Goal: Information Seeking & Learning: Learn about a topic

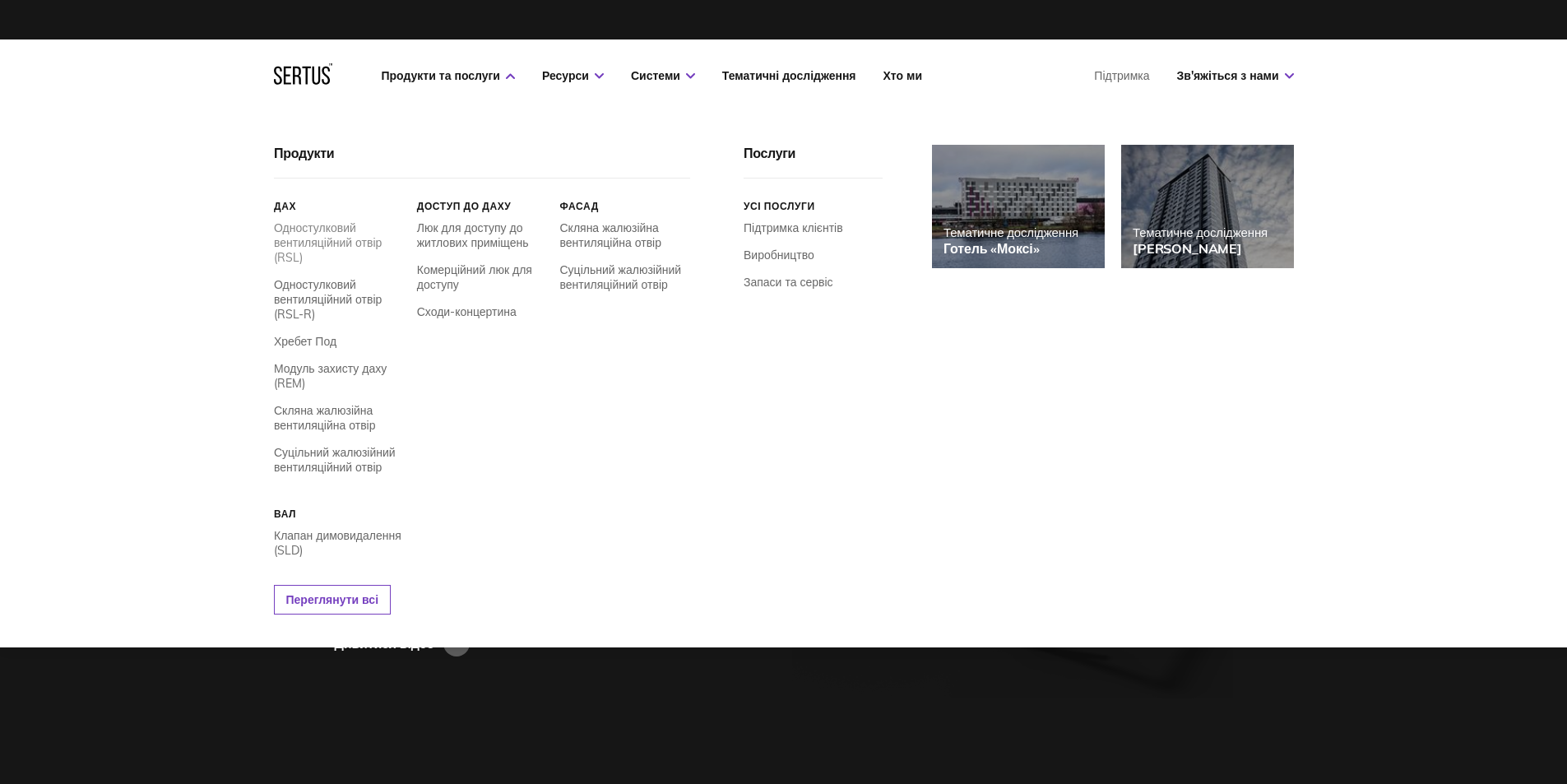
click at [354, 235] on font "Одностулковий вентиляційний отвір (RSL)" at bounding box center [328, 243] width 108 height 44
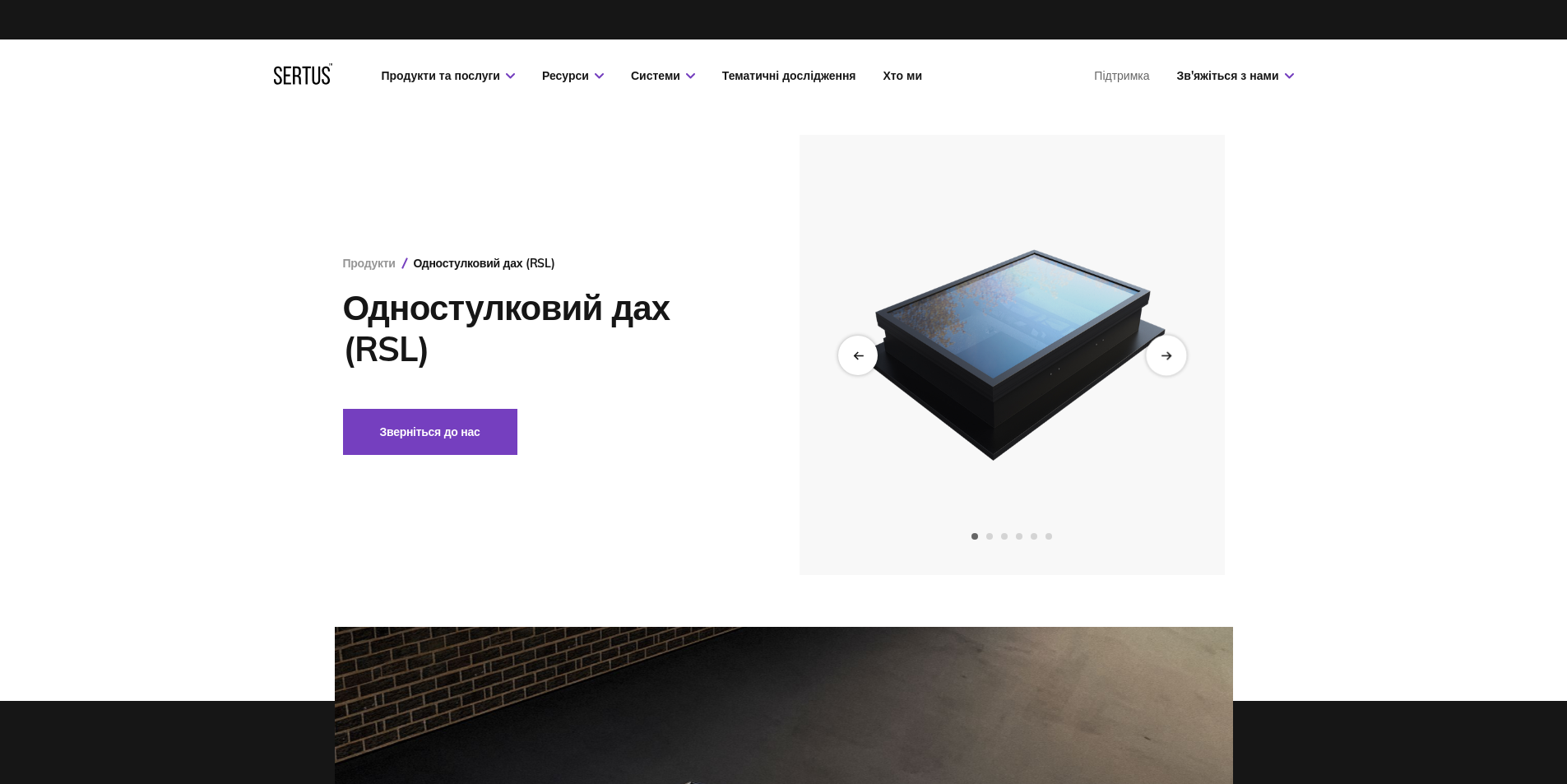
click at [1167, 368] on div "Наступний слайд" at bounding box center [1166, 355] width 41 height 41
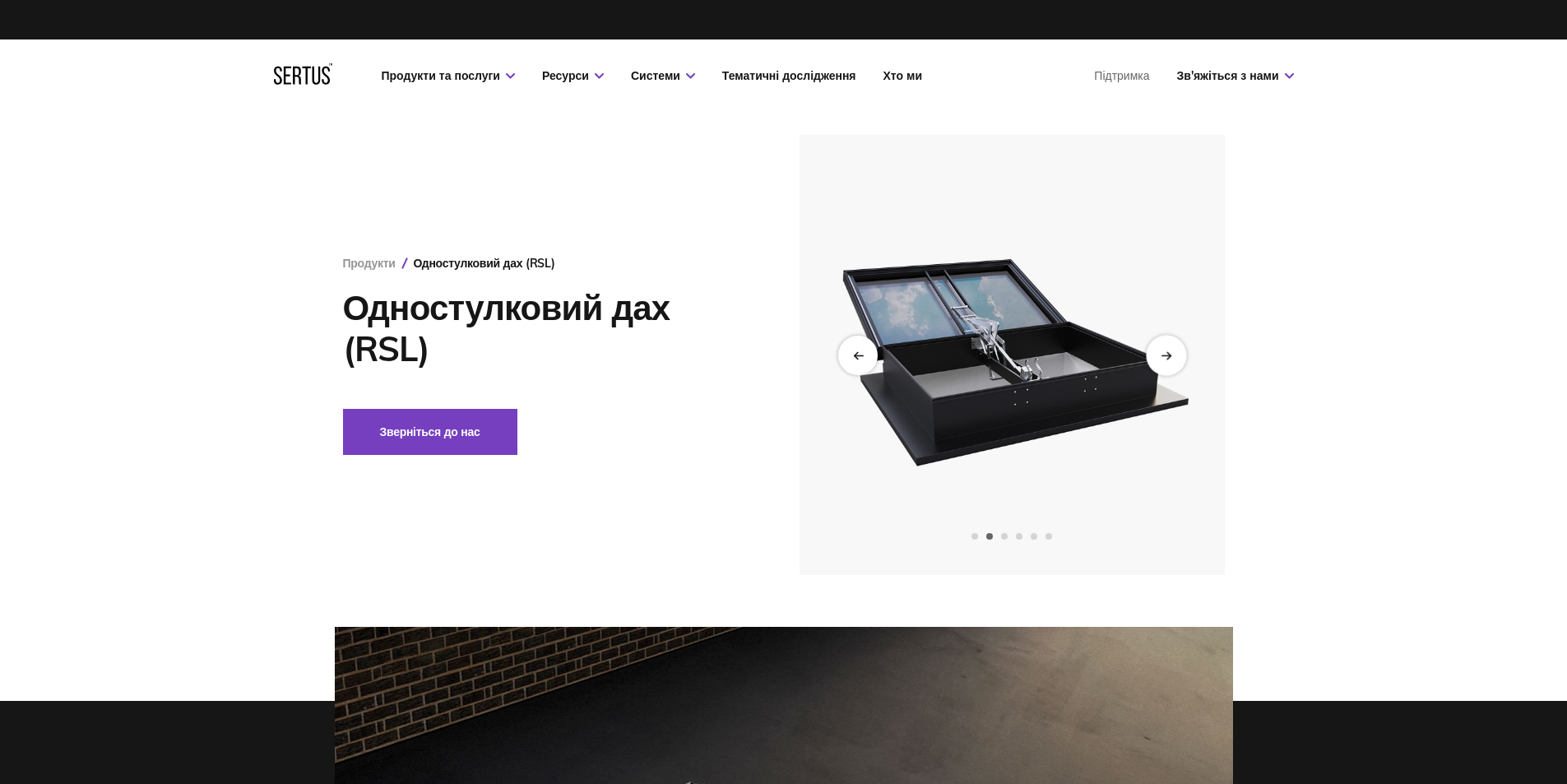
click at [1167, 368] on div "Наступний слайд" at bounding box center [1166, 355] width 41 height 41
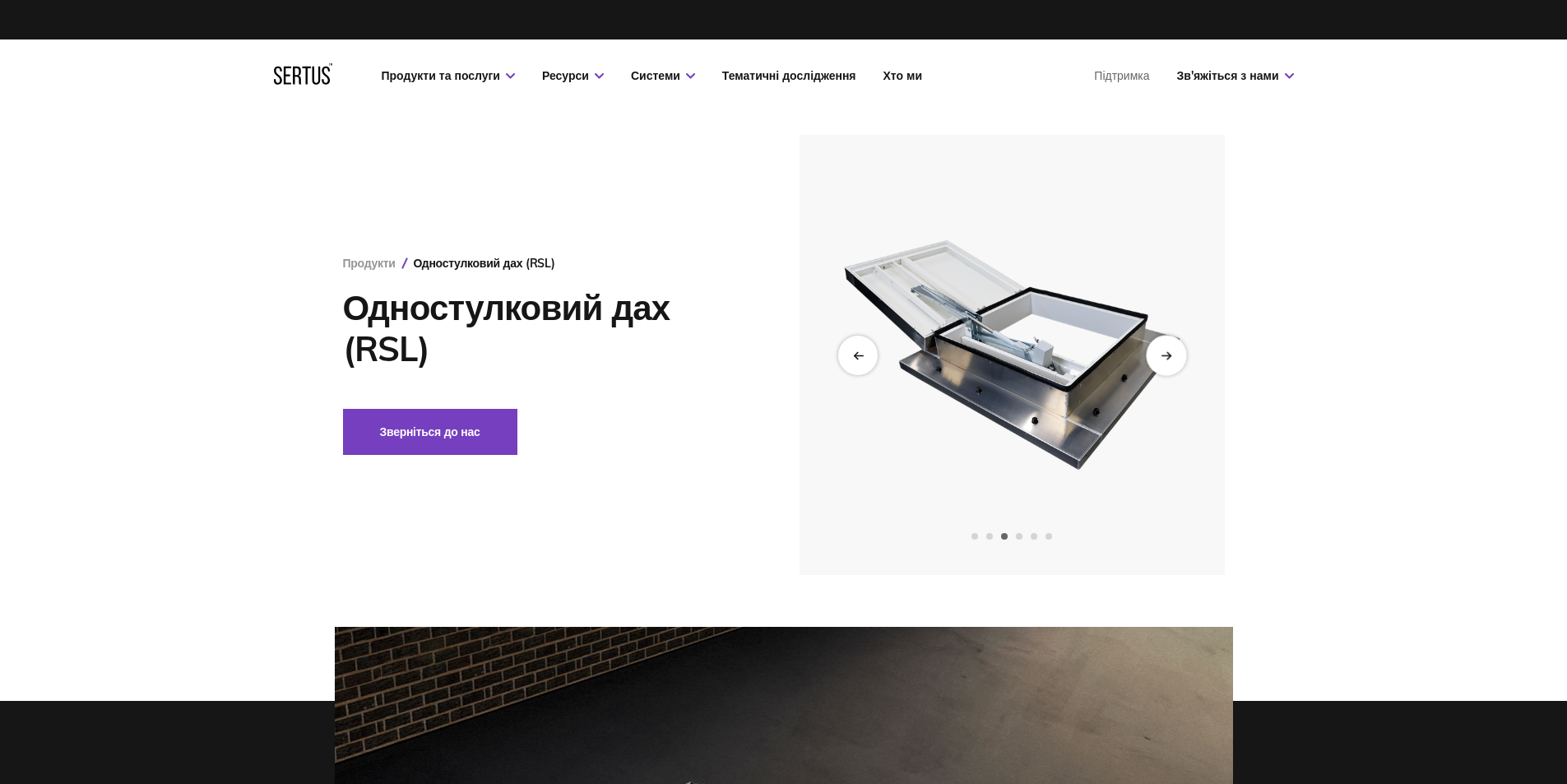
click at [1167, 368] on div "Наступний слайд" at bounding box center [1166, 355] width 41 height 41
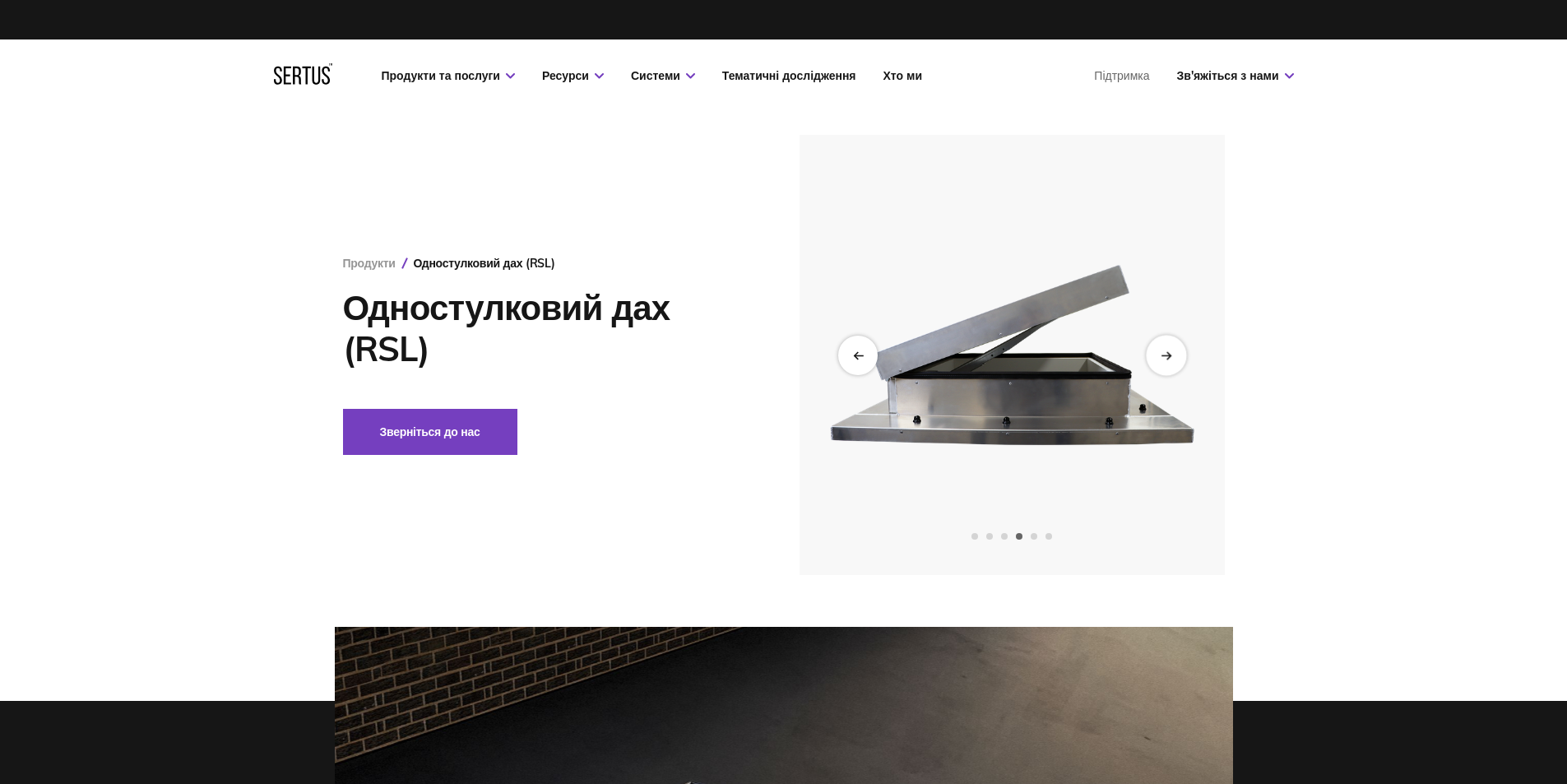
click at [1167, 368] on div "Наступний слайд" at bounding box center [1166, 355] width 41 height 41
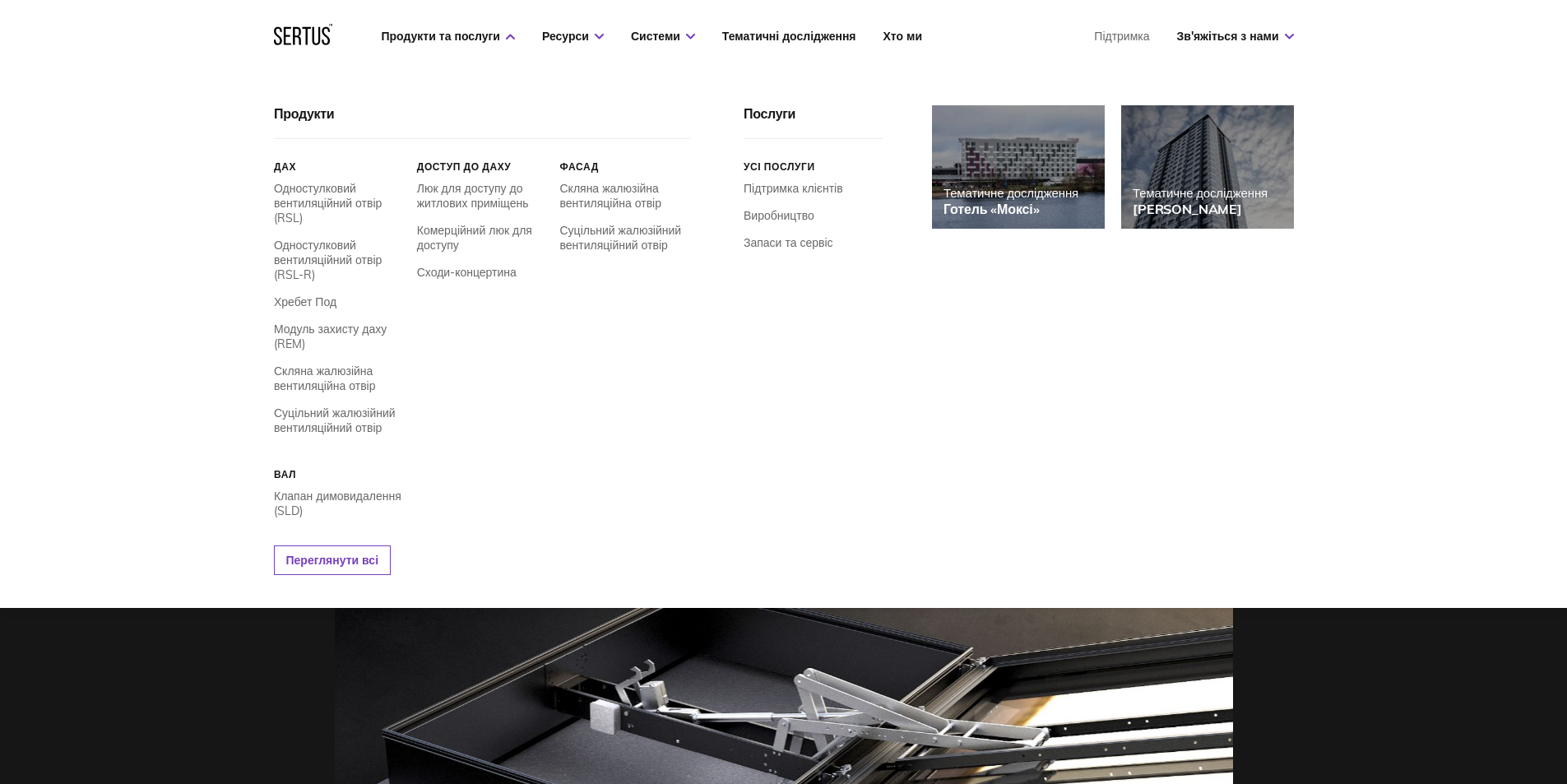
scroll to position [246, 0]
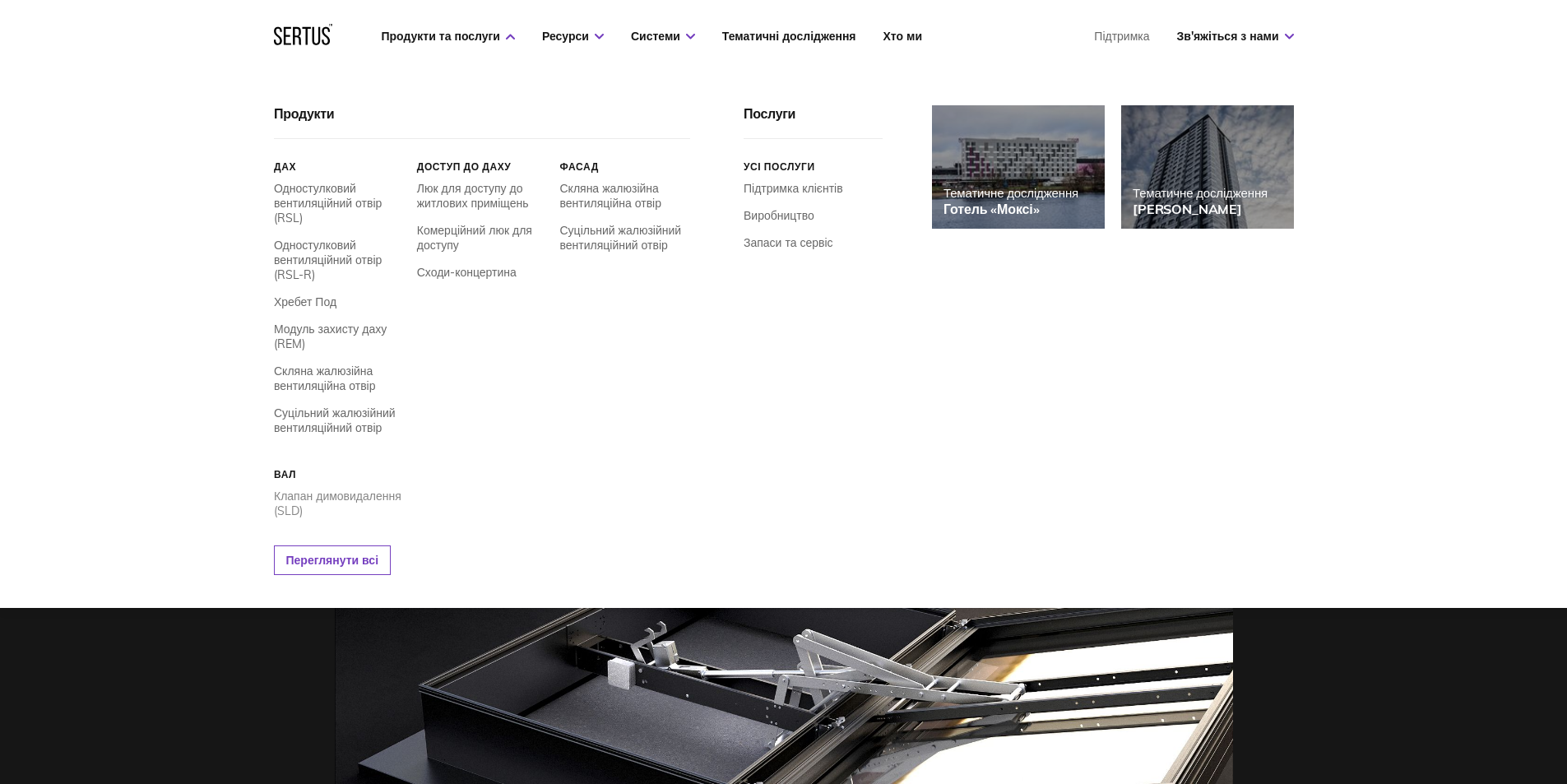
click at [364, 499] on font "Клапан димовидалення (SLD)" at bounding box center [337, 503] width 127 height 30
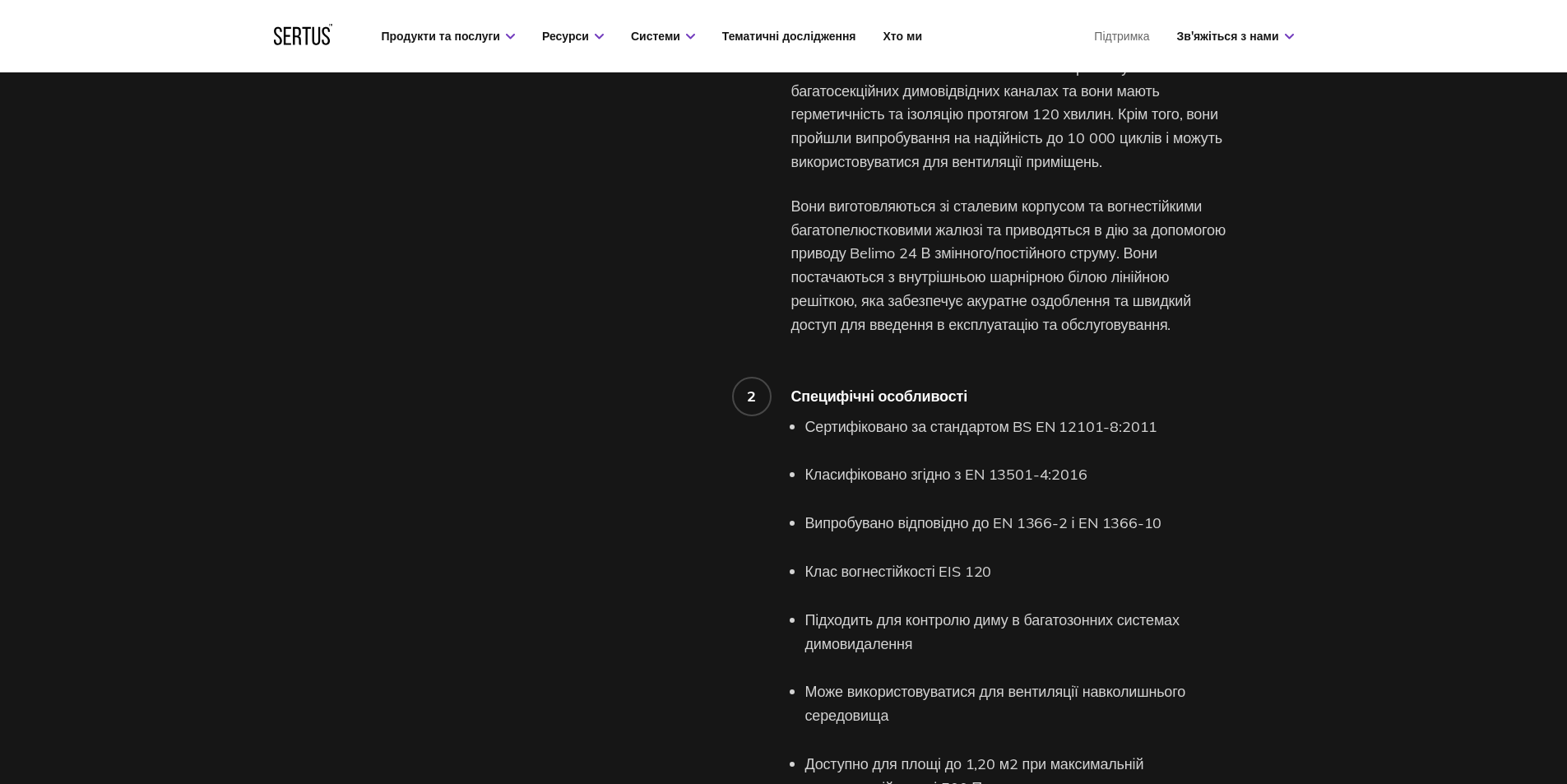
scroll to position [1495, 0]
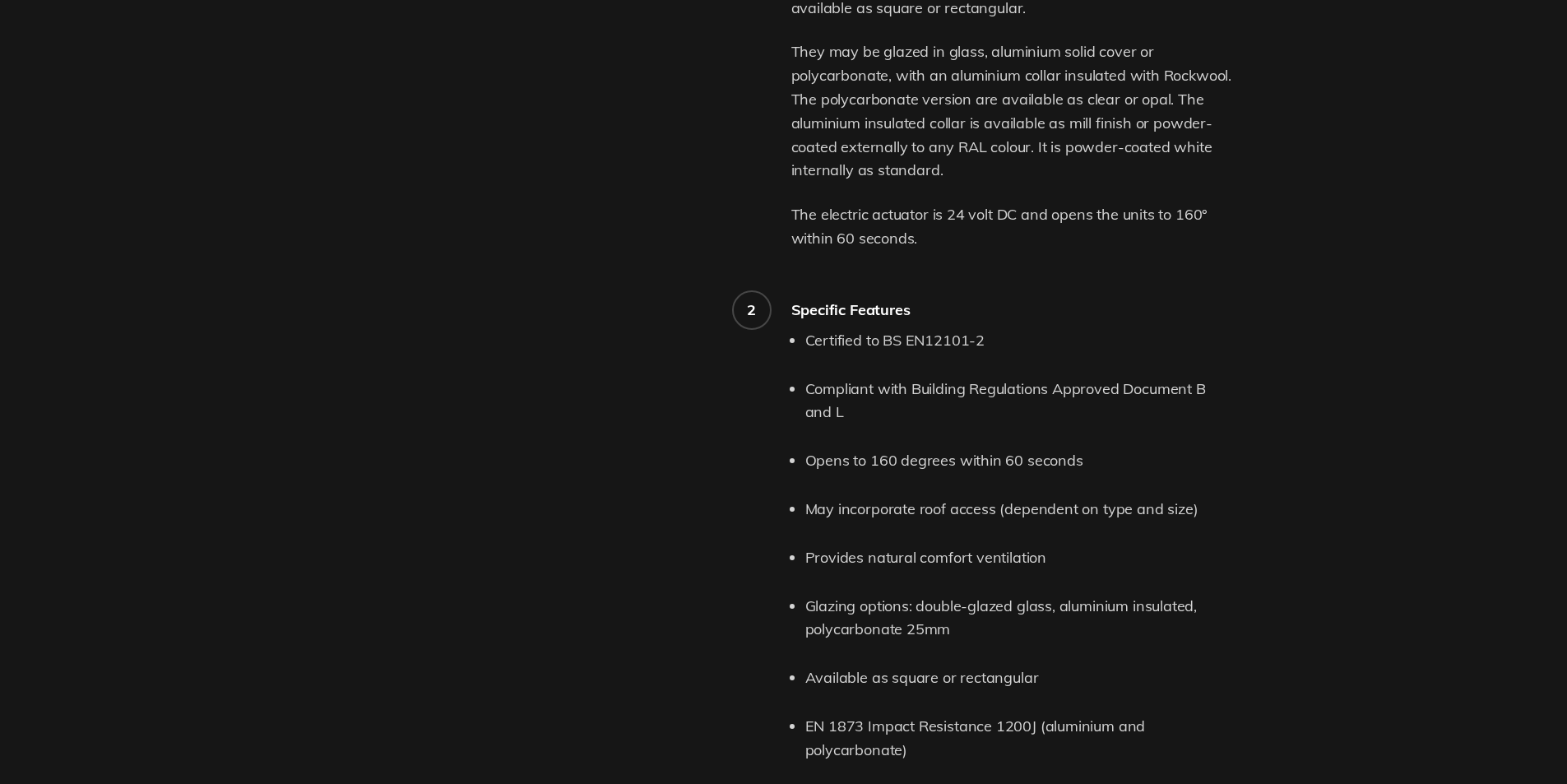
scroll to position [246, 0]
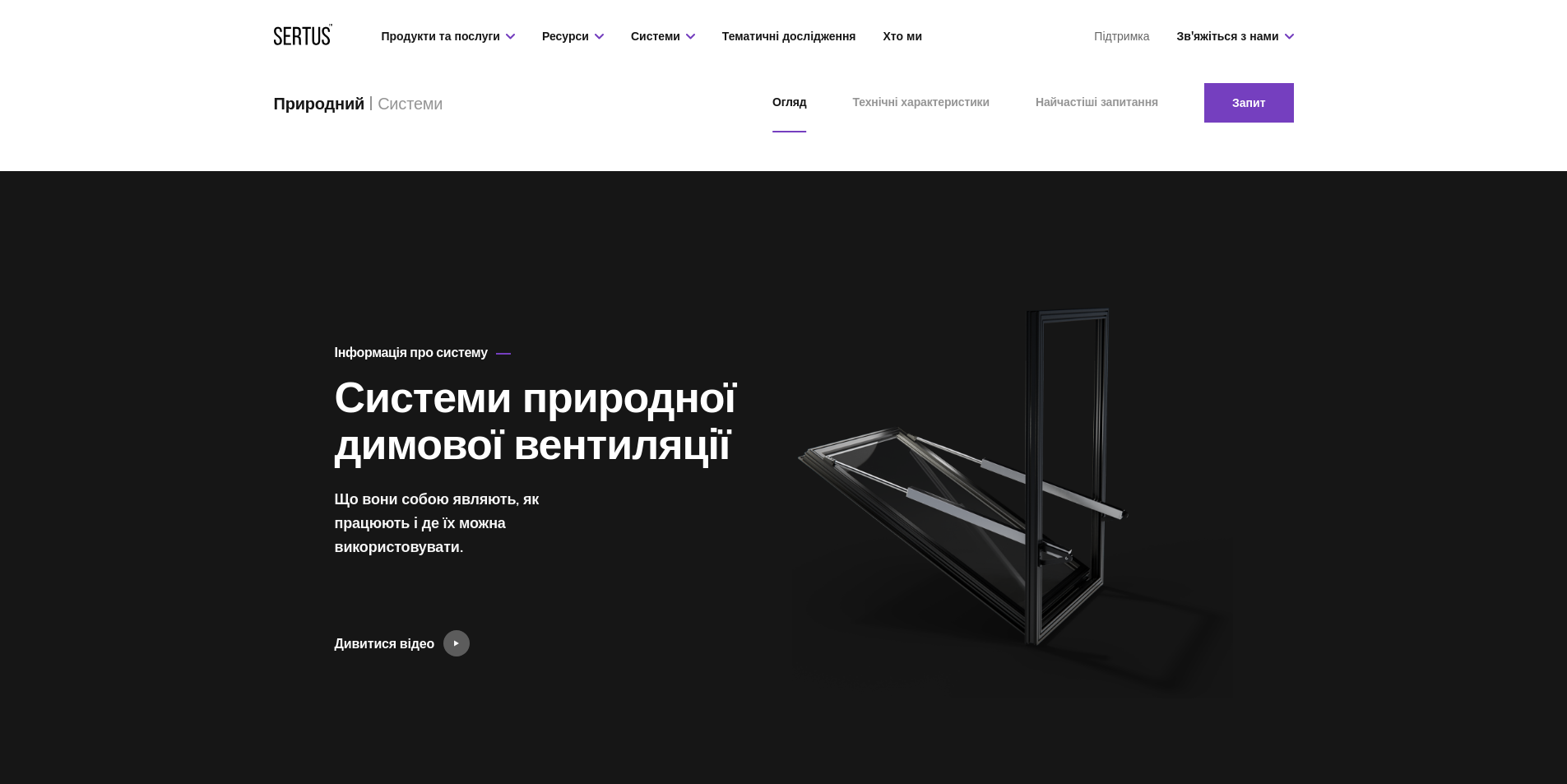
scroll to position [164, 0]
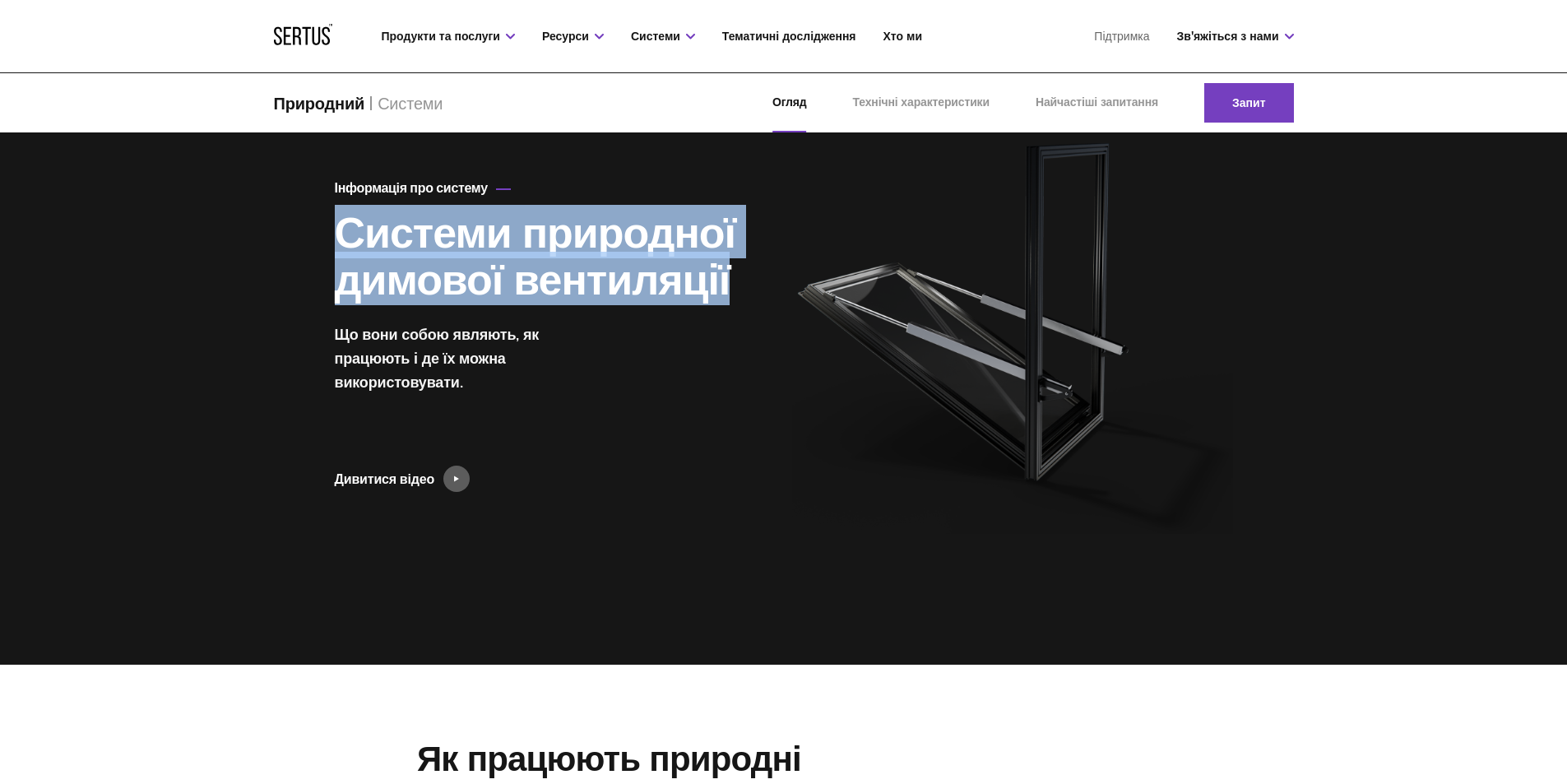
drag, startPoint x: 731, startPoint y: 285, endPoint x: 322, endPoint y: 239, distance: 411.6
click at [322, 239] on div "Інформація про систему Системи природної димової вентиляції Що вони собою являю…" at bounding box center [784, 335] width 965 height 658
click at [460, 249] on font "Системи природної димової вентиляції" at bounding box center [535, 255] width 401 height 101
drag, startPoint x: 757, startPoint y: 295, endPoint x: 148, endPoint y: 142, distance: 627.9
click at [291, 235] on div "Інформація про систему Системи природної димової вентиляції Що вони собою являю…" at bounding box center [784, 335] width 1567 height 658
